Goal: Task Accomplishment & Management: Use online tool/utility

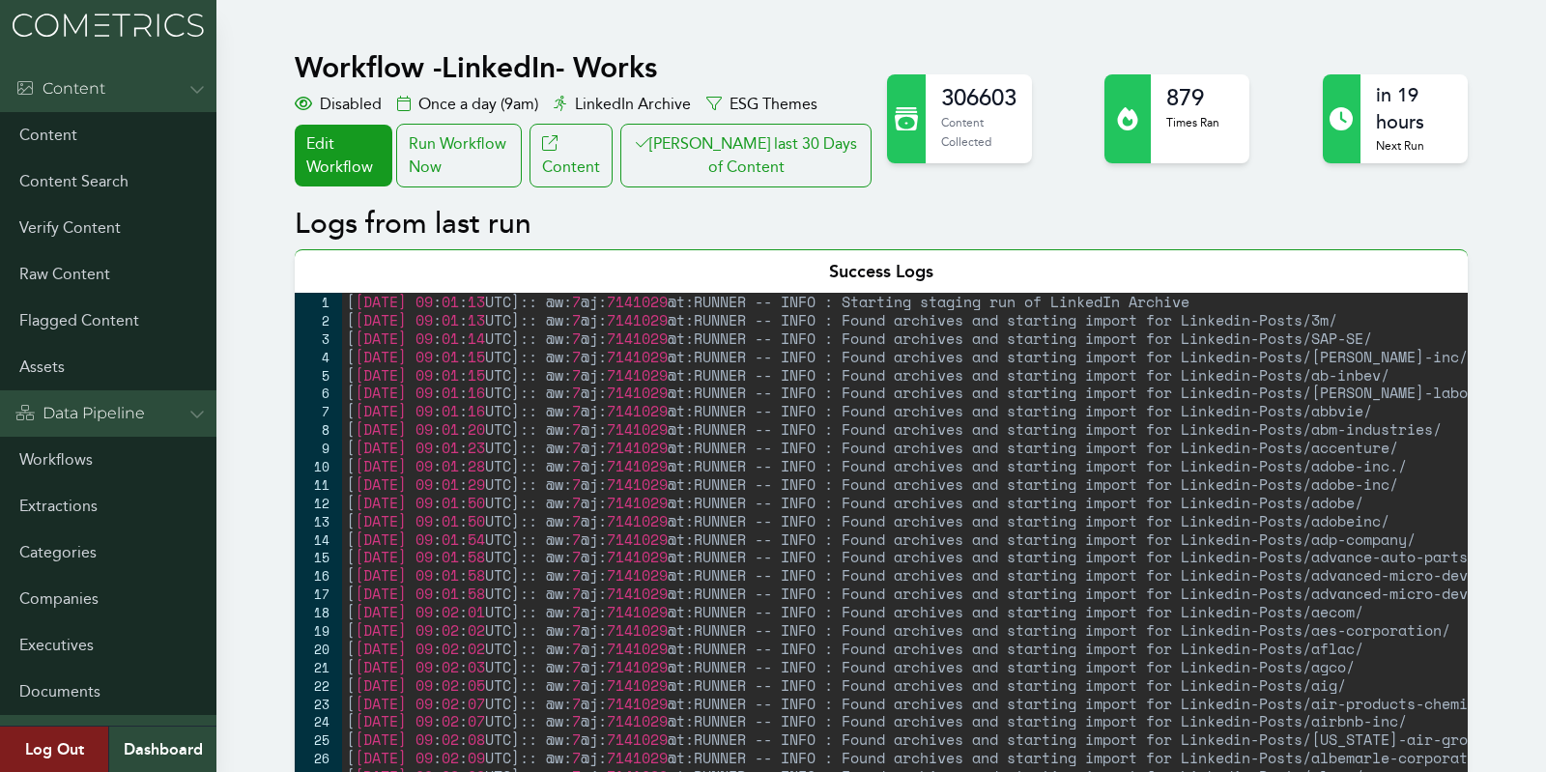
click at [779, 150] on button "Clair last 30 Days of Content" at bounding box center [745, 156] width 251 height 64
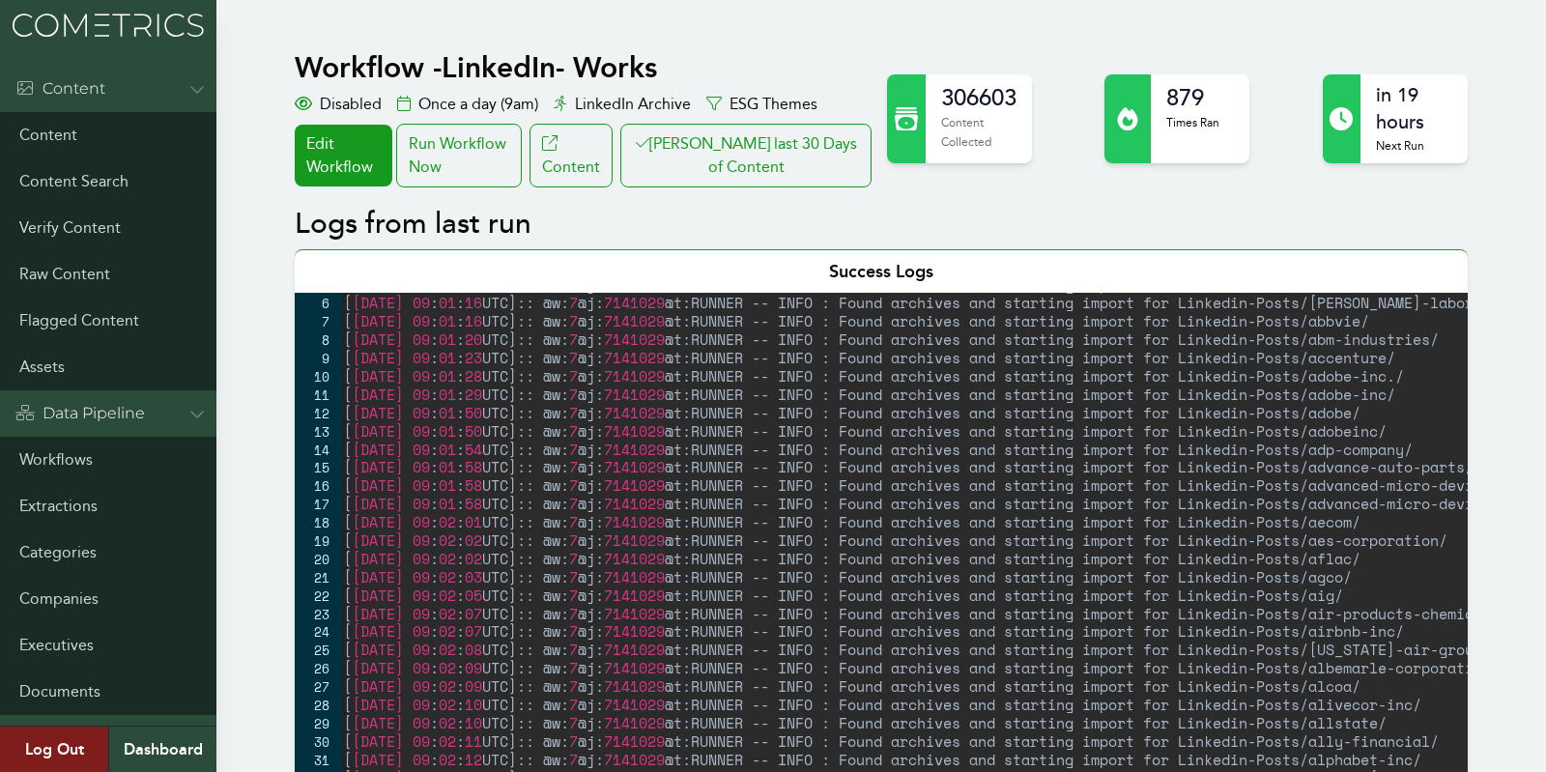
scroll to position [103, 0]
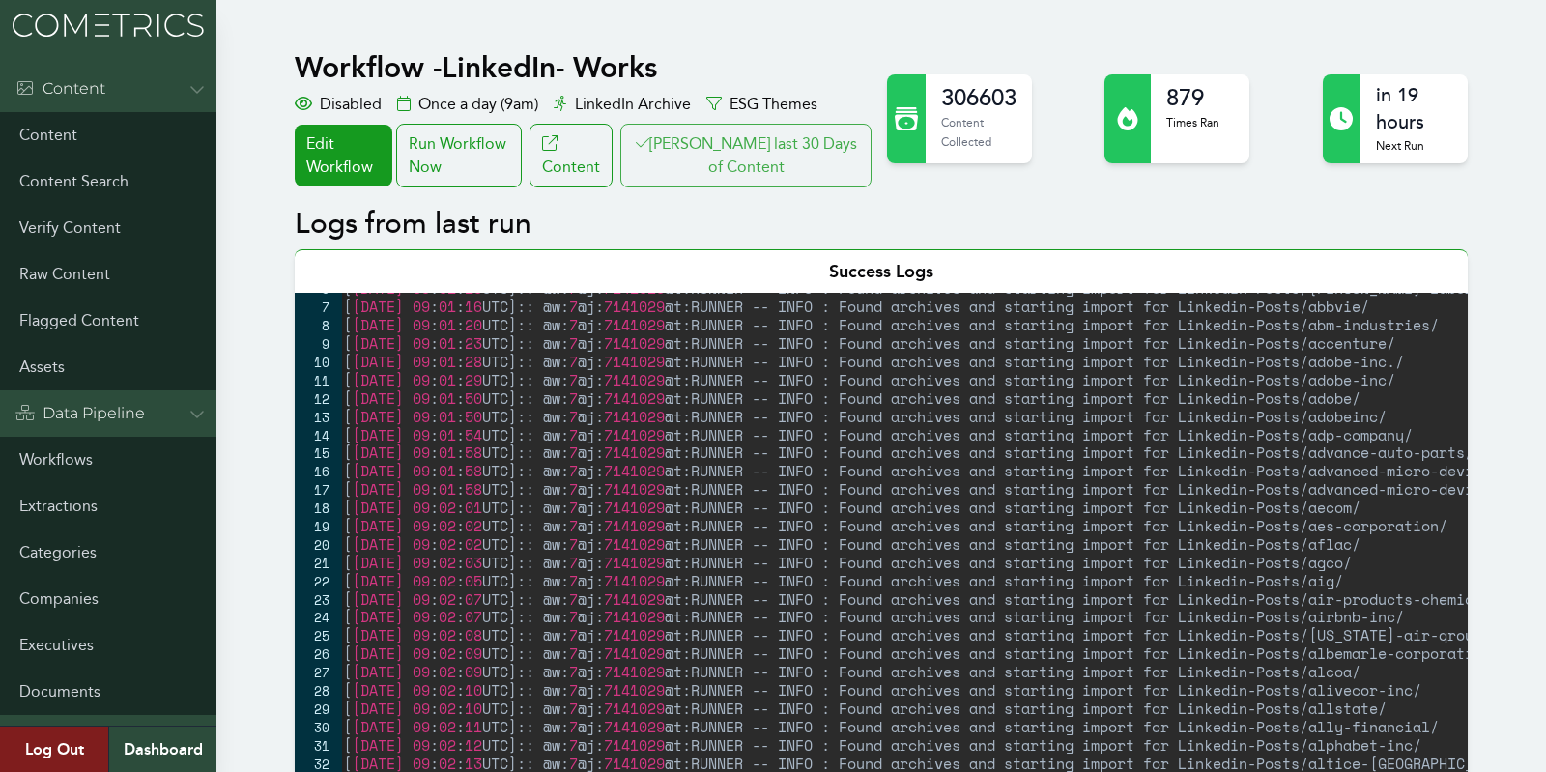
click at [725, 179] on button "Clair last 30 Days of Content" at bounding box center [745, 156] width 251 height 64
click at [52, 467] on link "Workflows" at bounding box center [108, 460] width 216 height 46
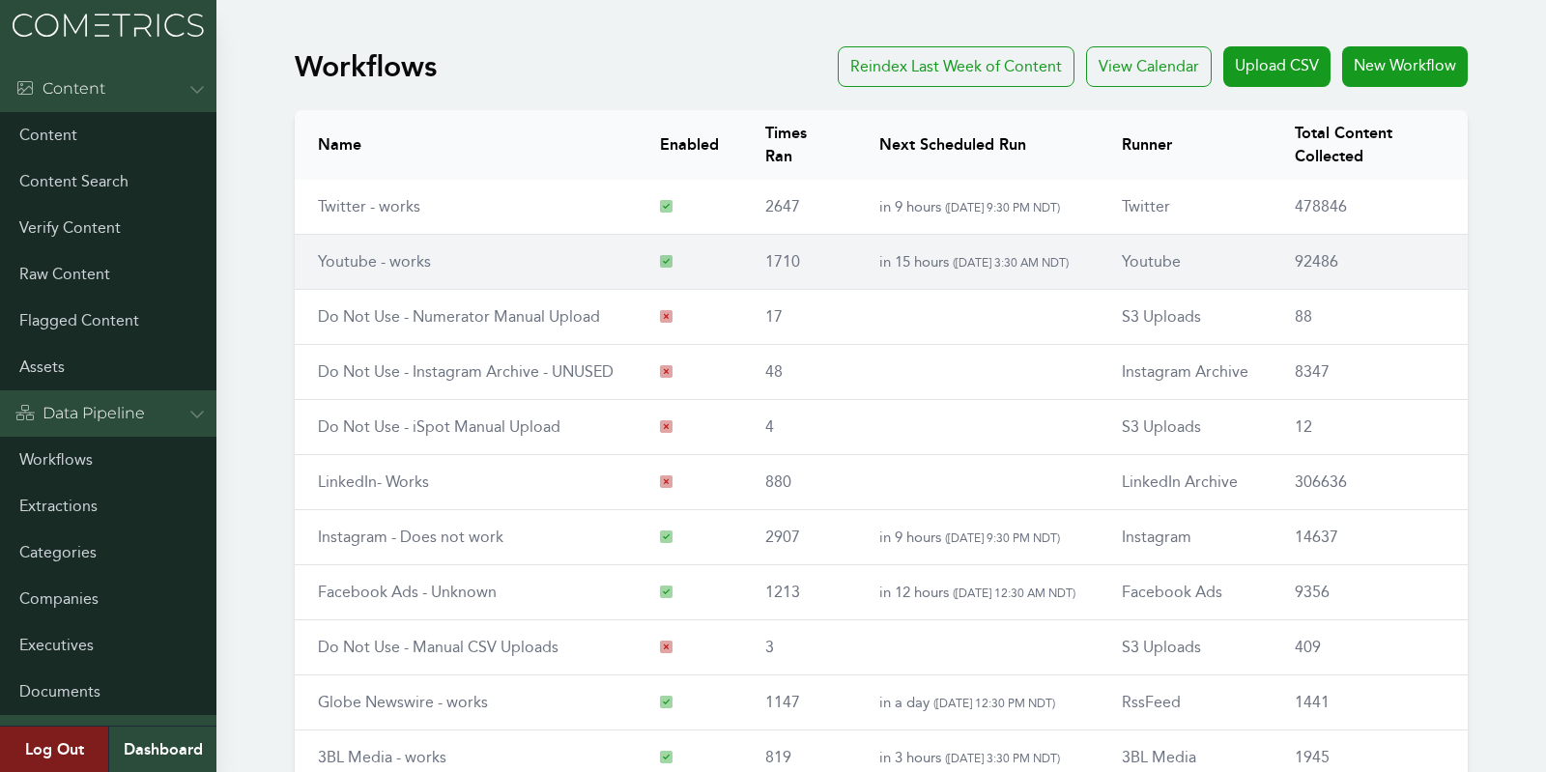
click at [395, 270] on link "Youtube - works" at bounding box center [374, 261] width 113 height 18
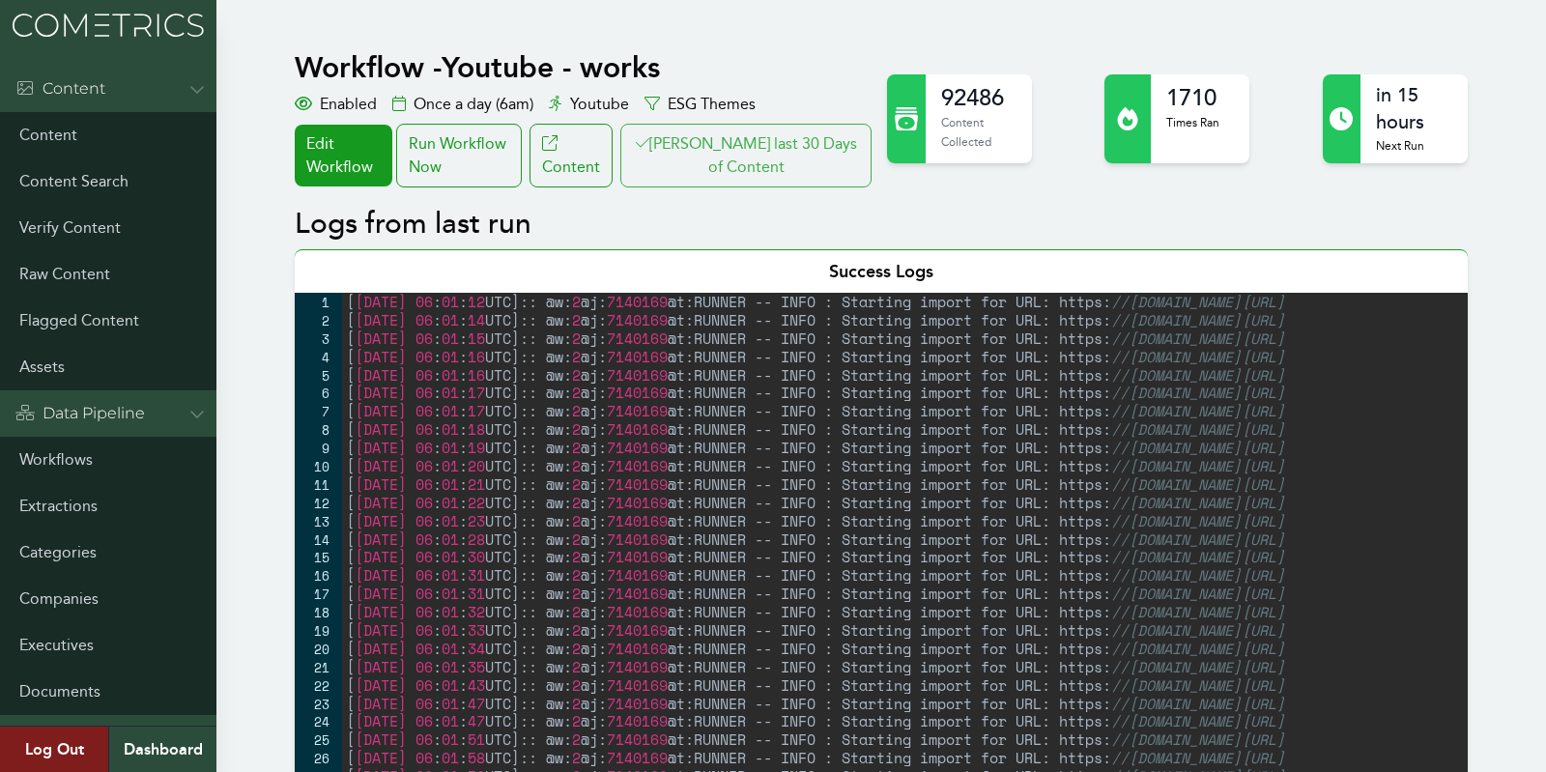
click at [764, 140] on button "Clair last 30 Days of Content" at bounding box center [745, 156] width 251 height 64
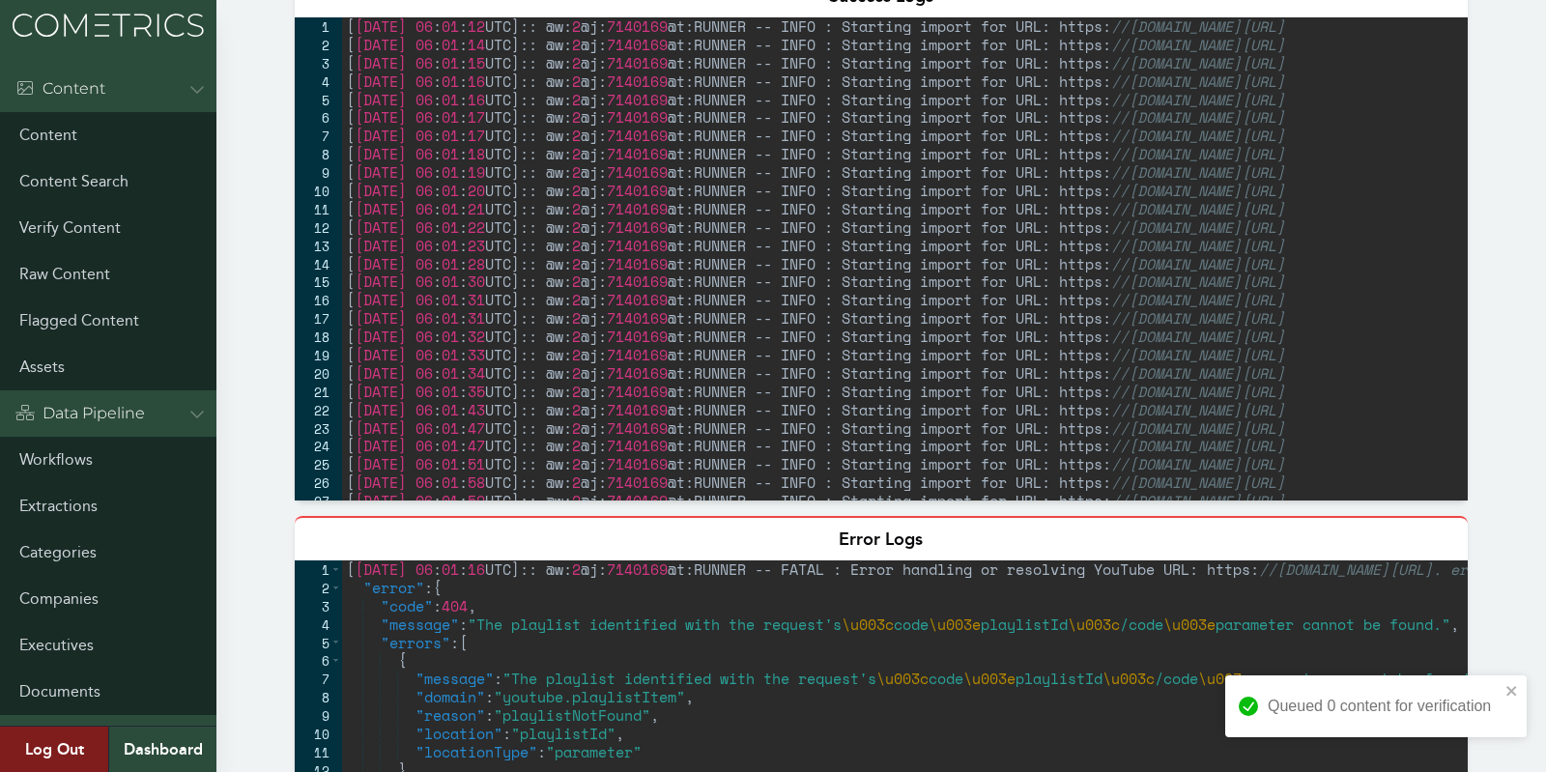
scroll to position [734, 0]
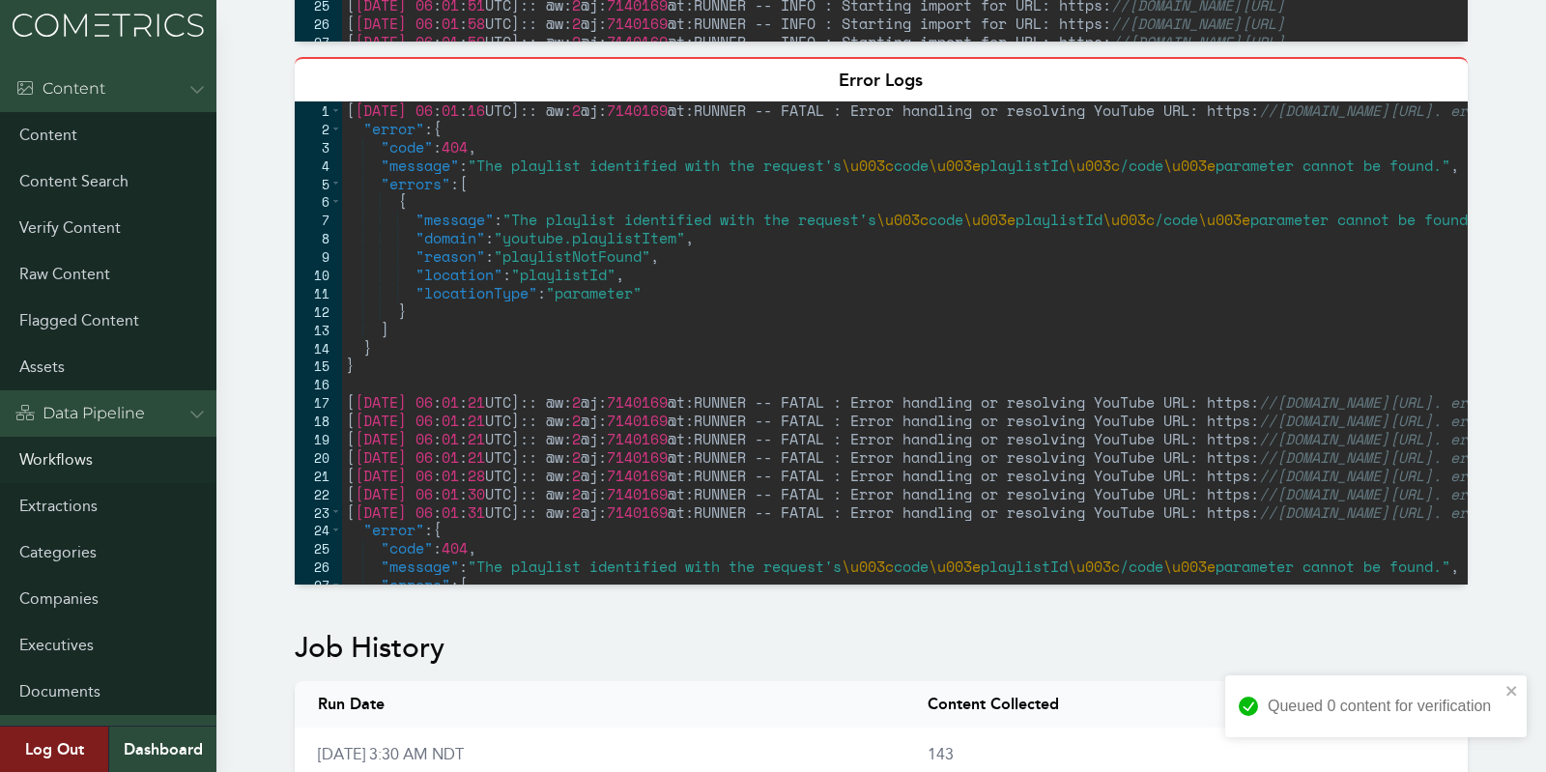
click at [47, 451] on link "Workflows" at bounding box center [108, 460] width 216 height 46
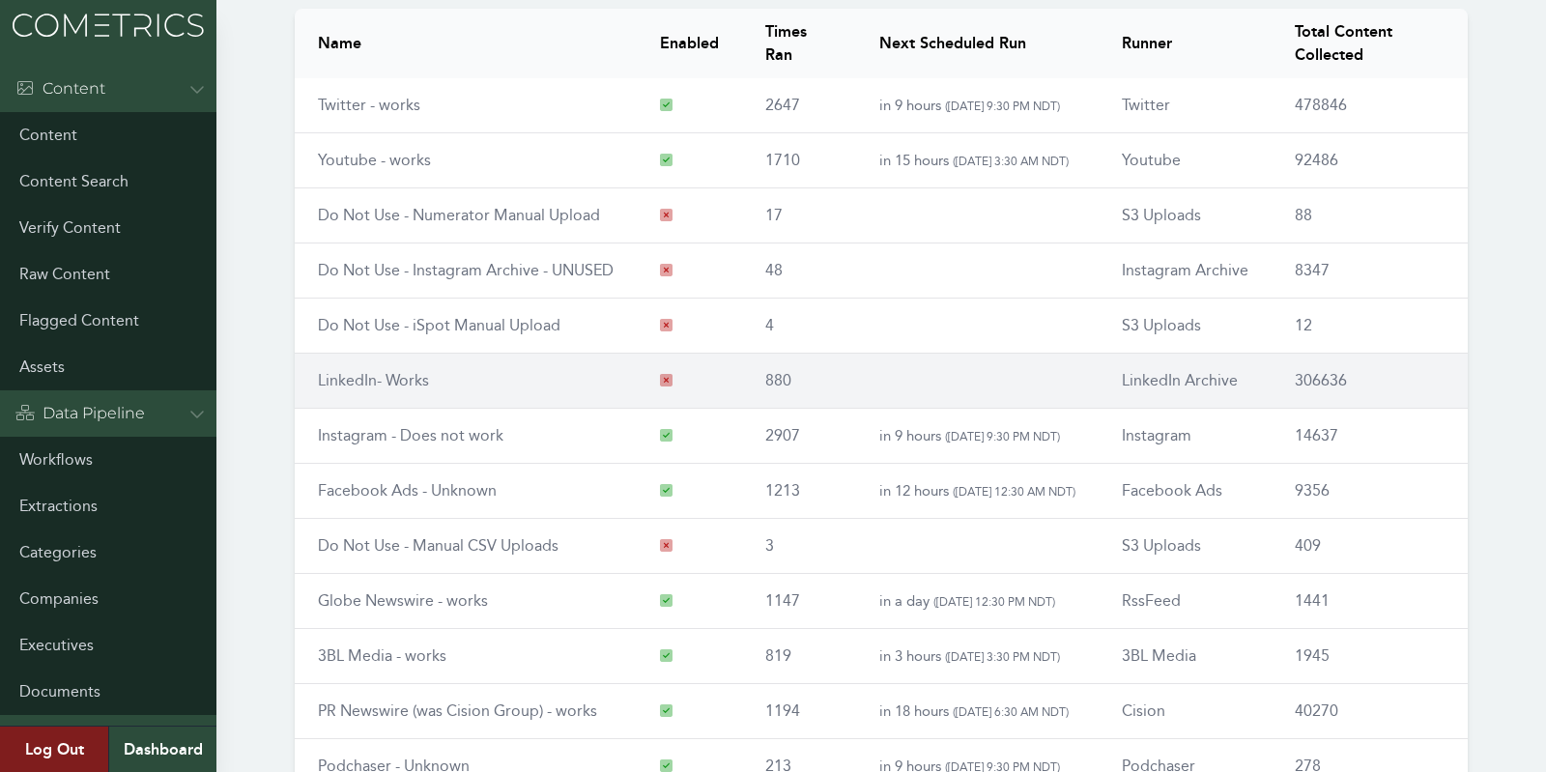
scroll to position [225, 0]
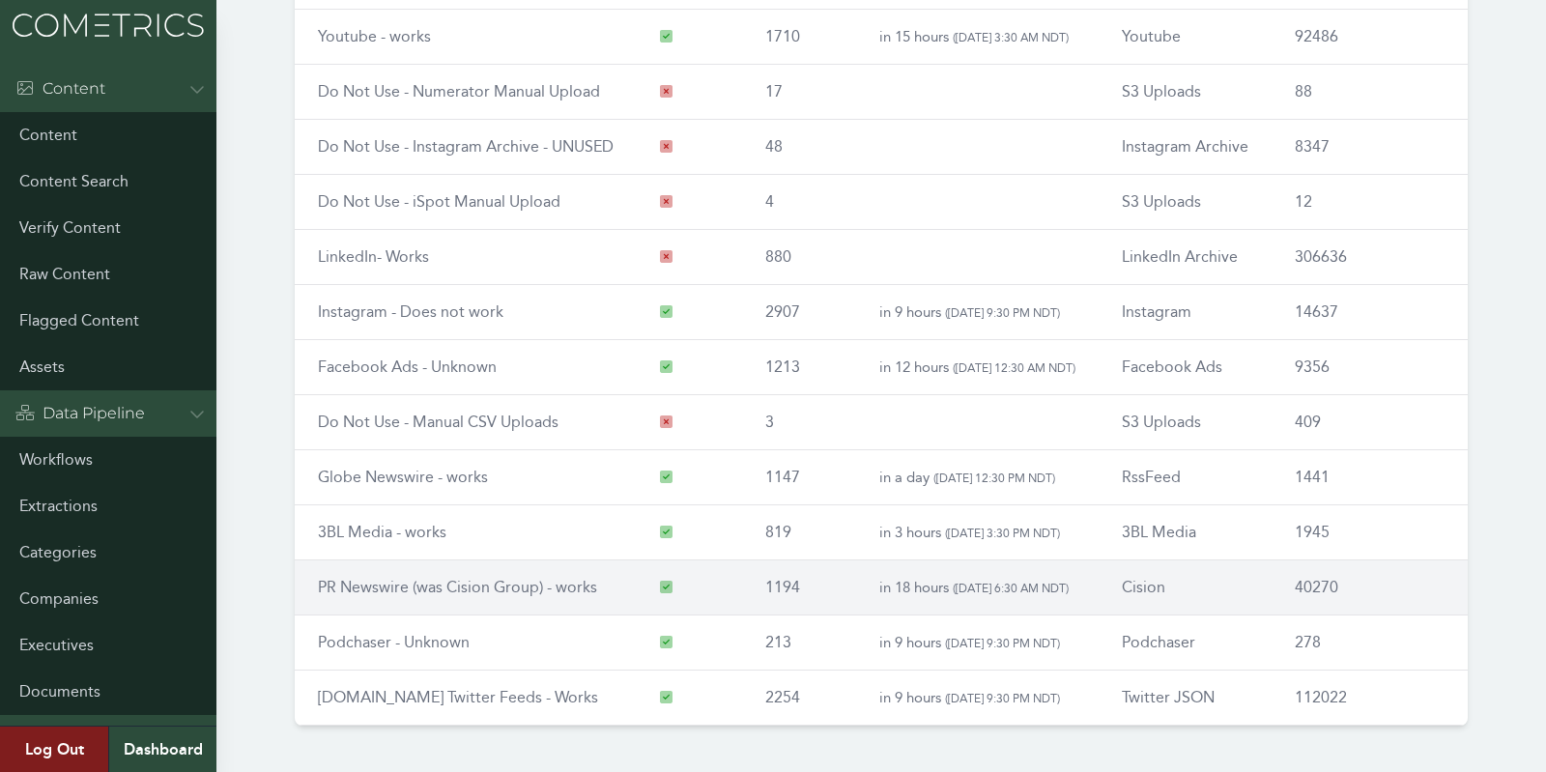
click at [357, 582] on link "PR Newswire (was Cision Group) - works" at bounding box center [457, 587] width 279 height 18
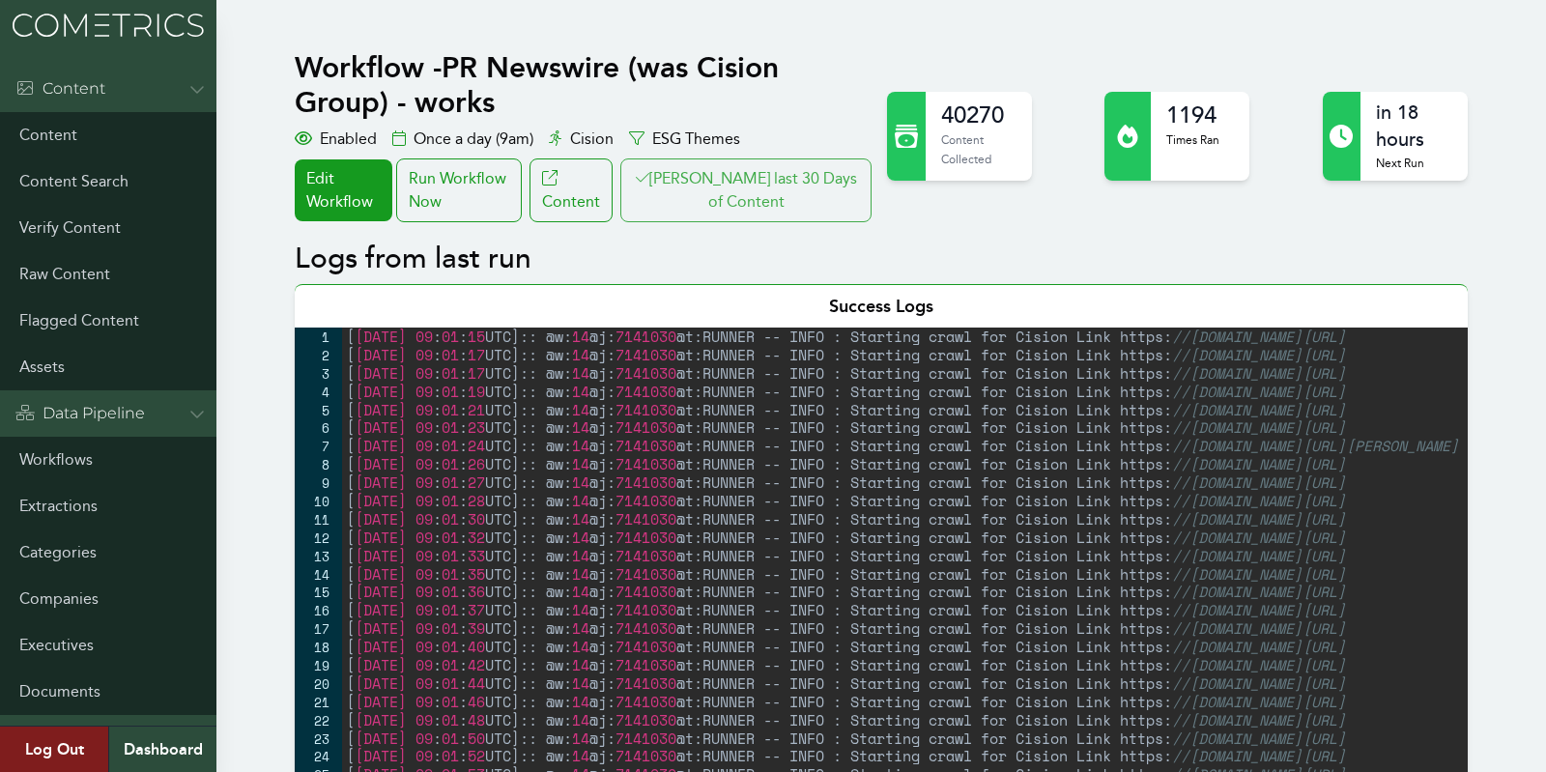
click at [864, 178] on button "[PERSON_NAME] last 30 Days of Content" at bounding box center [745, 190] width 251 height 64
click at [59, 448] on link "Workflows" at bounding box center [108, 460] width 216 height 46
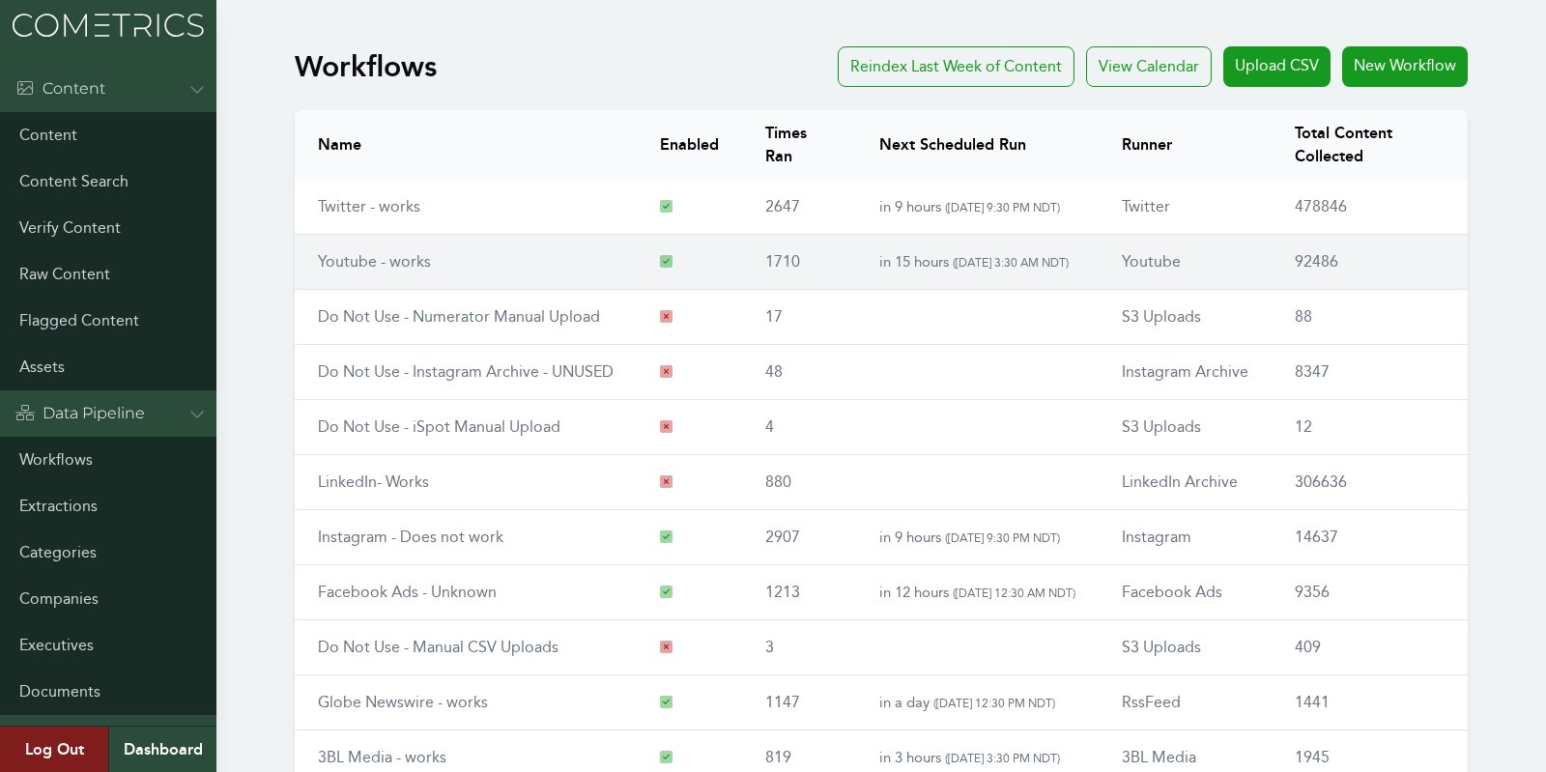
click at [354, 258] on link "Youtube - works" at bounding box center [374, 261] width 113 height 18
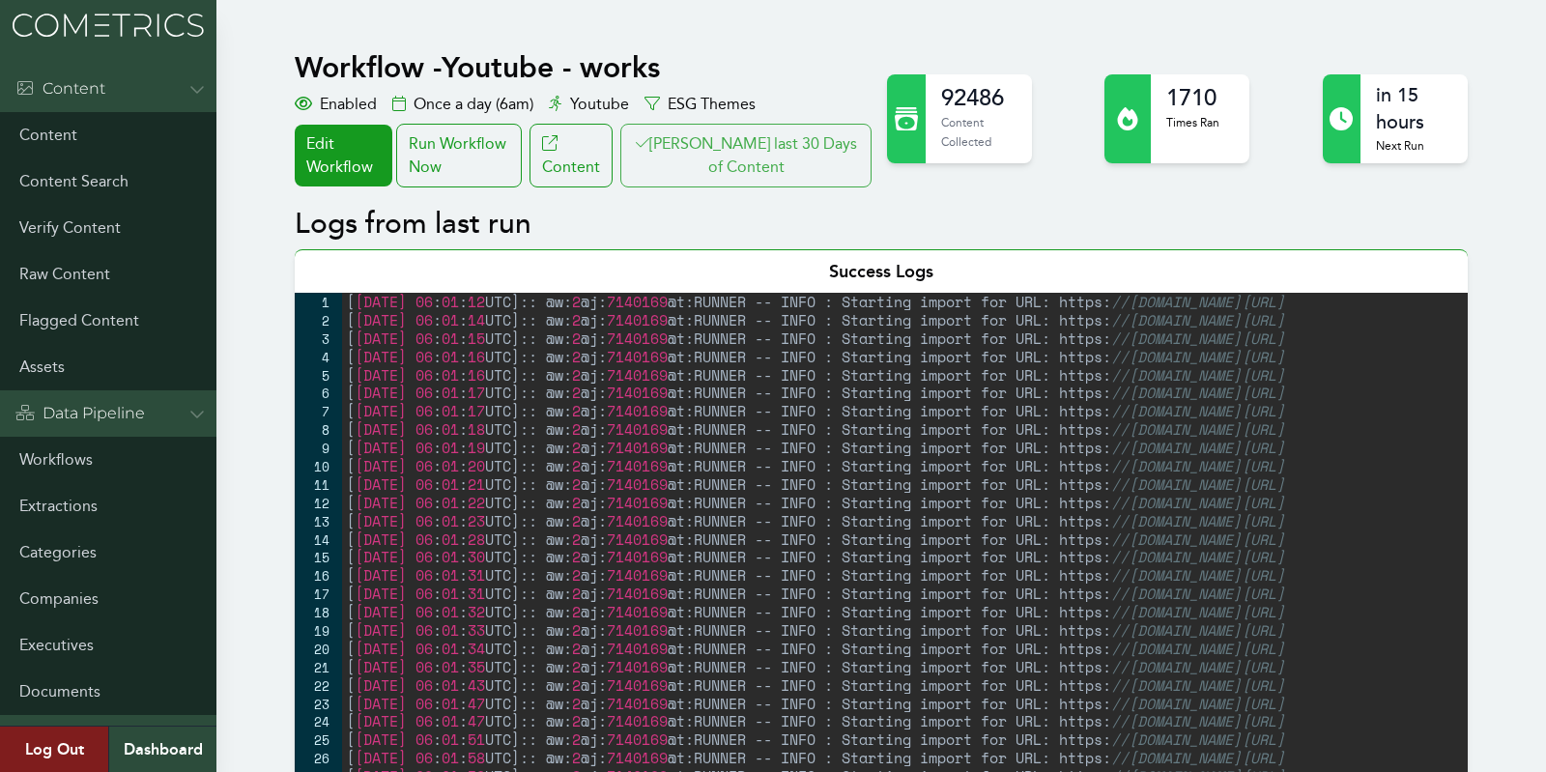
click at [767, 180] on button "[PERSON_NAME] last 30 Days of Content" at bounding box center [745, 156] width 251 height 64
